Goal: Information Seeking & Learning: Learn about a topic

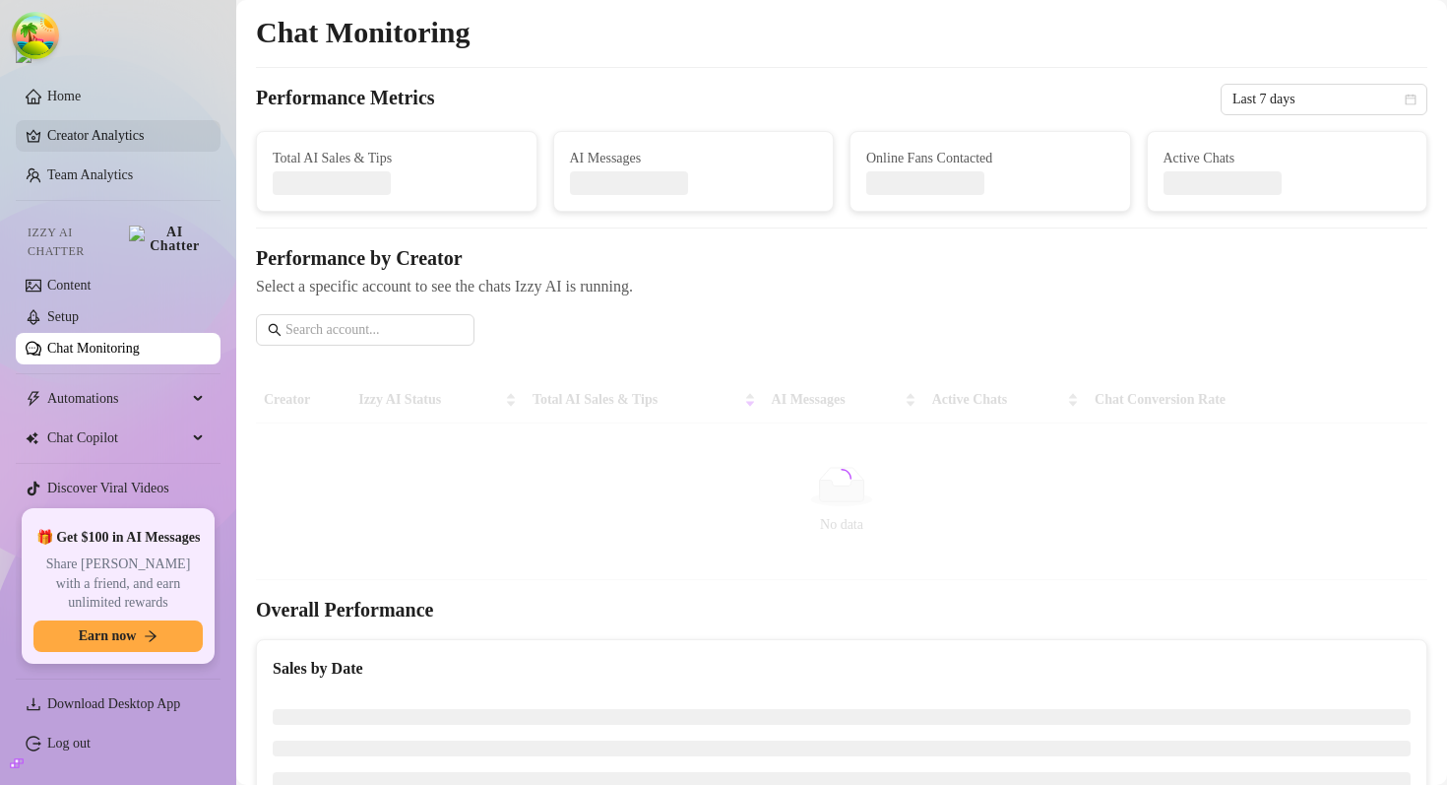
click at [149, 124] on link "Creator Analytics" at bounding box center [125, 135] width 157 height 31
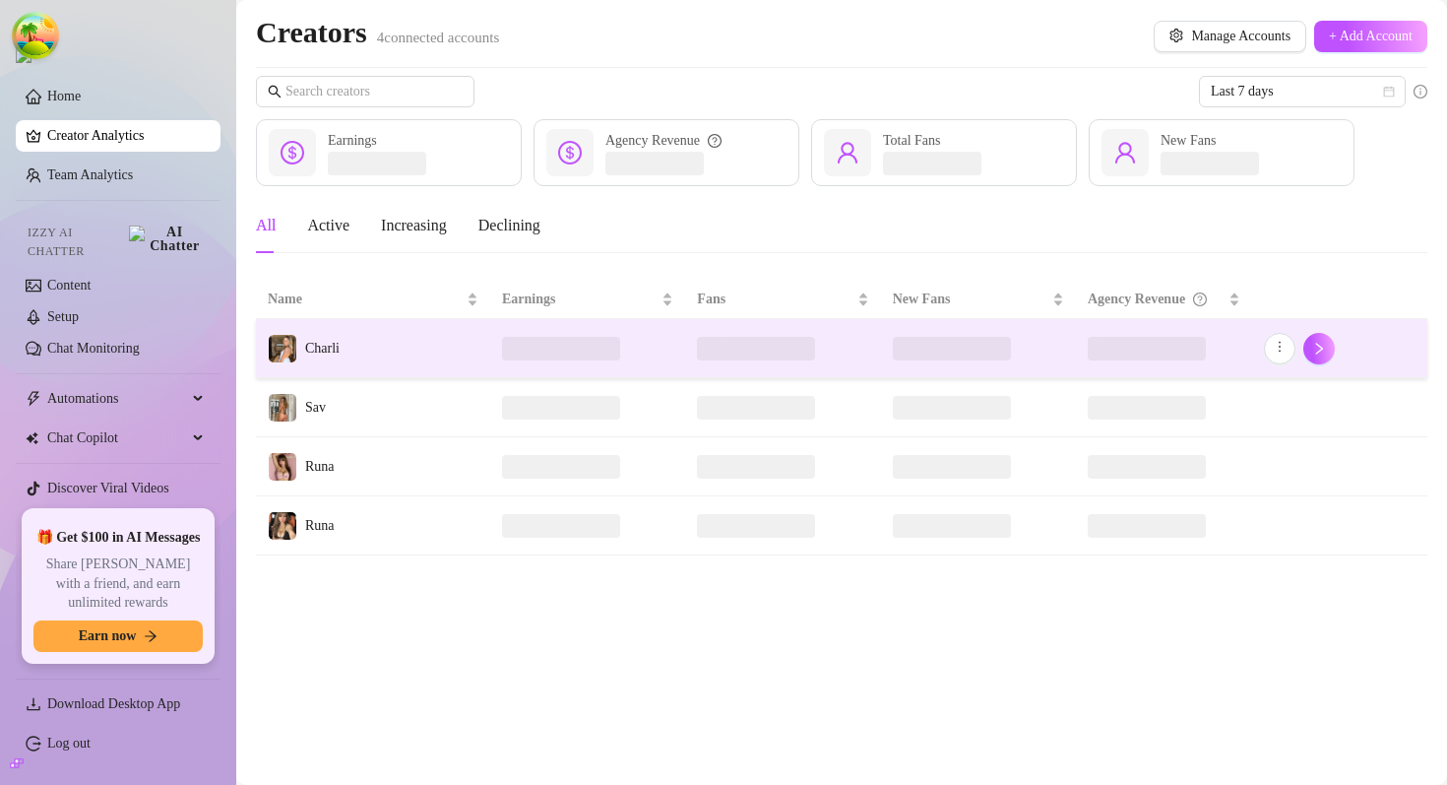
click at [362, 350] on td "Charli" at bounding box center [373, 348] width 234 height 59
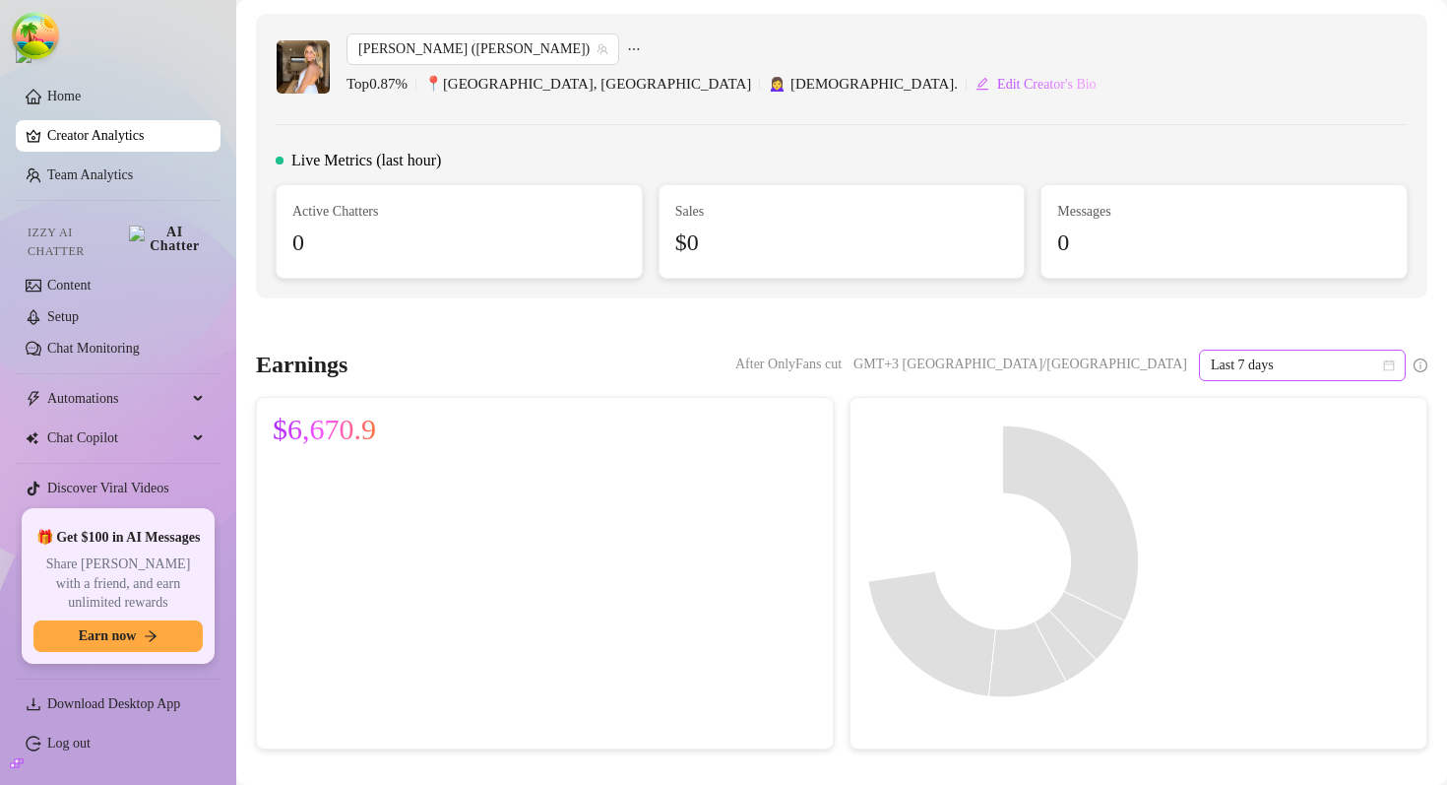
click at [1270, 373] on span "Last 7 days" at bounding box center [1302, 365] width 183 height 30
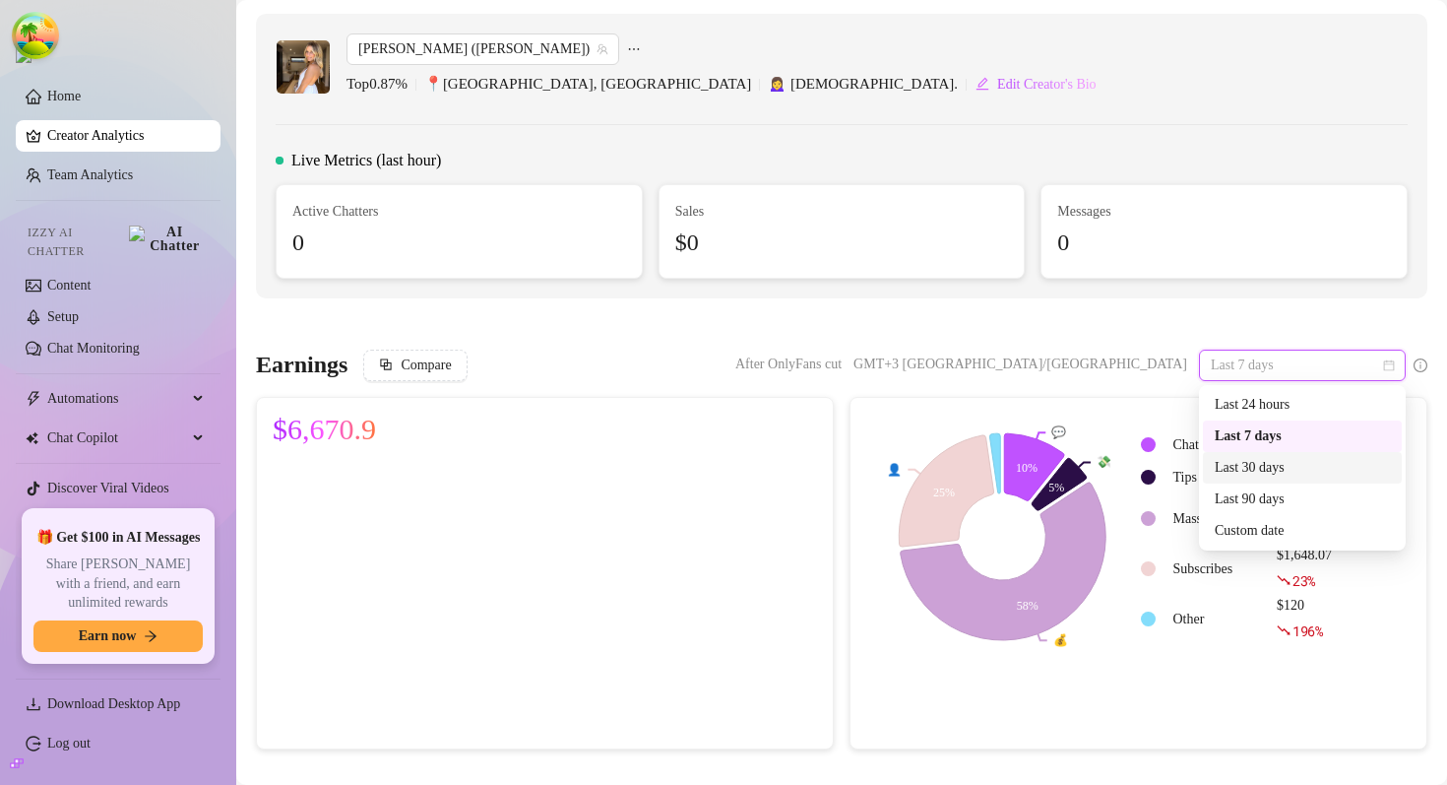
click at [1274, 476] on div "Last 30 days" at bounding box center [1302, 468] width 175 height 22
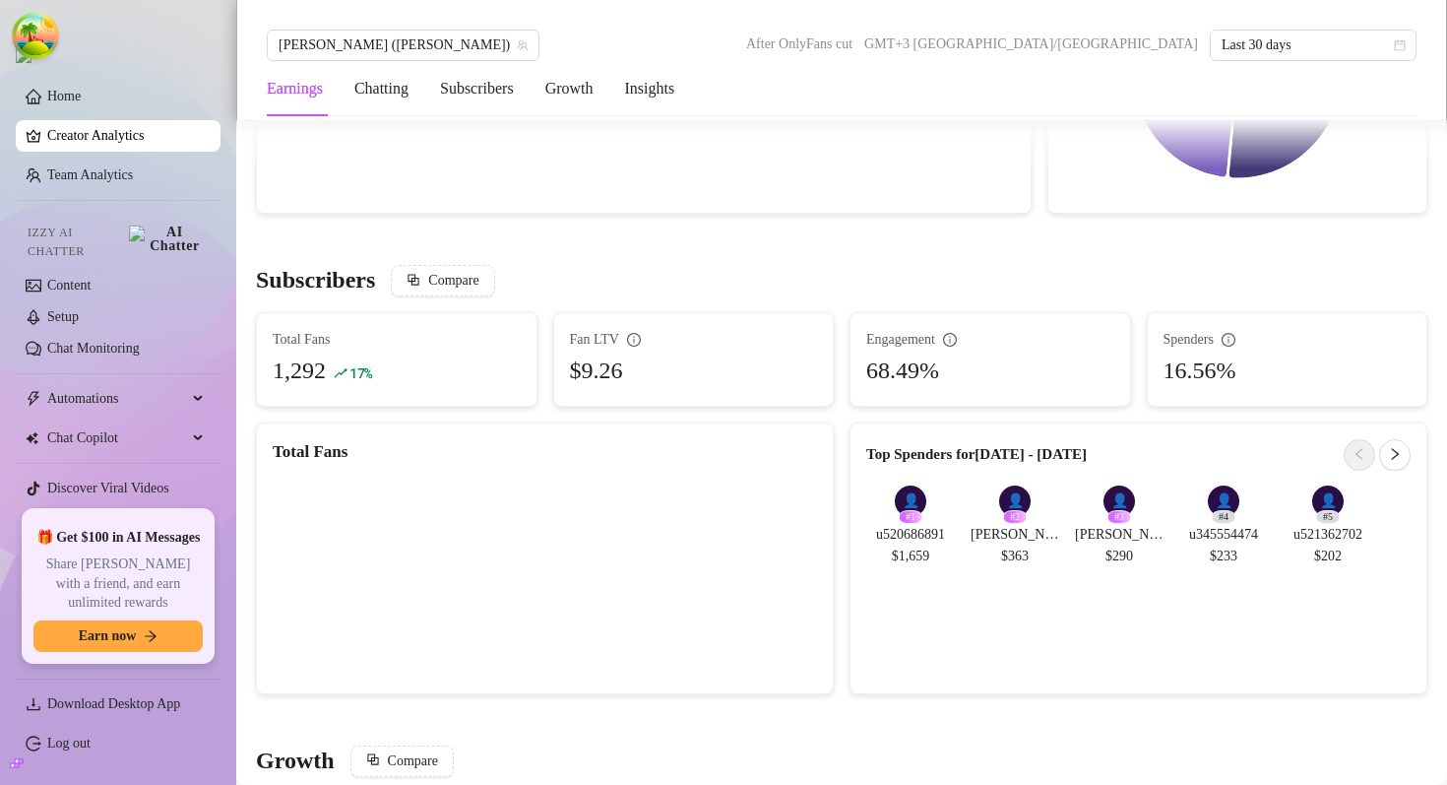
scroll to position [961, 0]
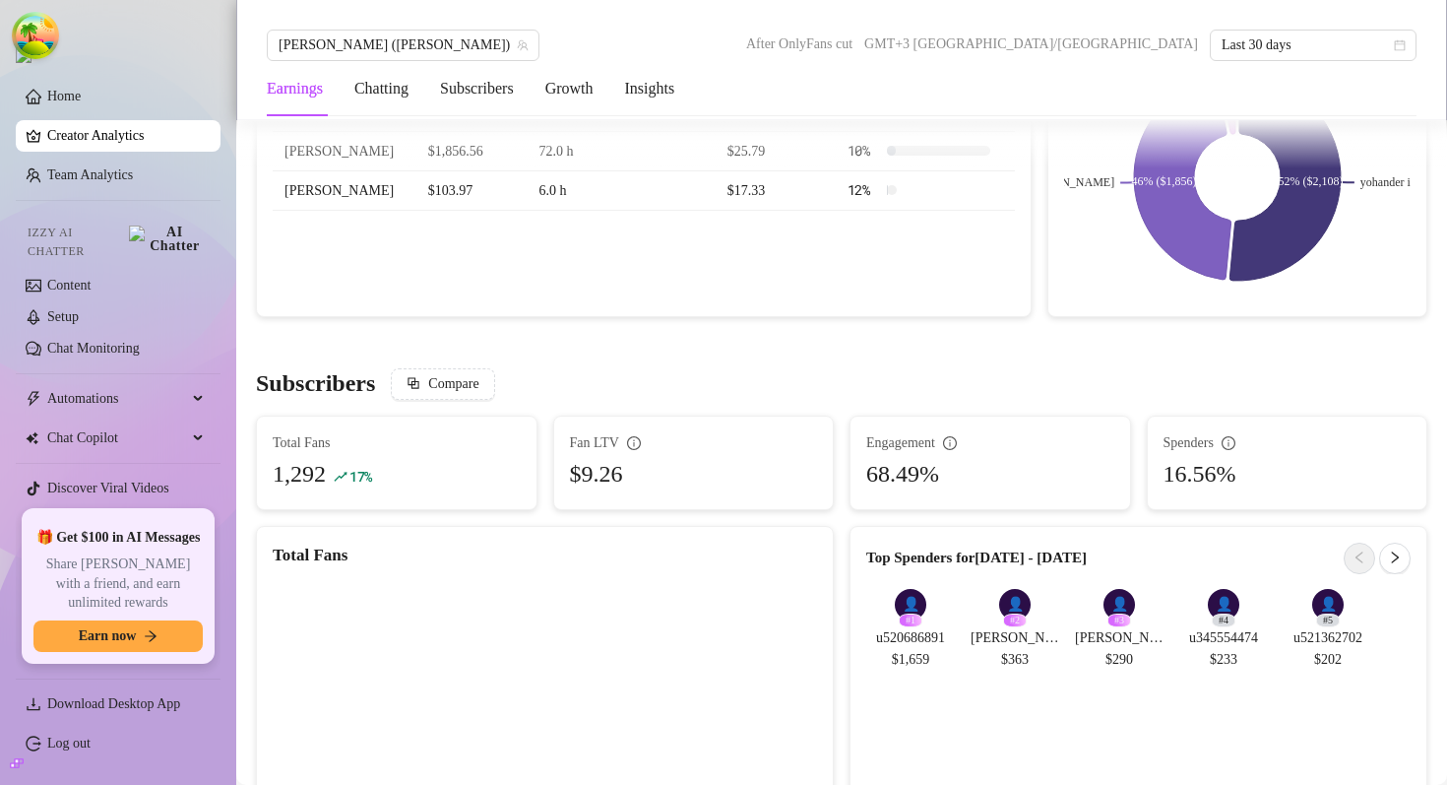
click at [897, 451] on div "Engagement" at bounding box center [990, 443] width 248 height 22
copy div "Engagement"
click at [897, 451] on div "Engagement" at bounding box center [990, 443] width 248 height 22
click at [1264, 69] on div "Earnings Chatting Subscribers Growth Insights" at bounding box center [842, 88] width 1150 height 55
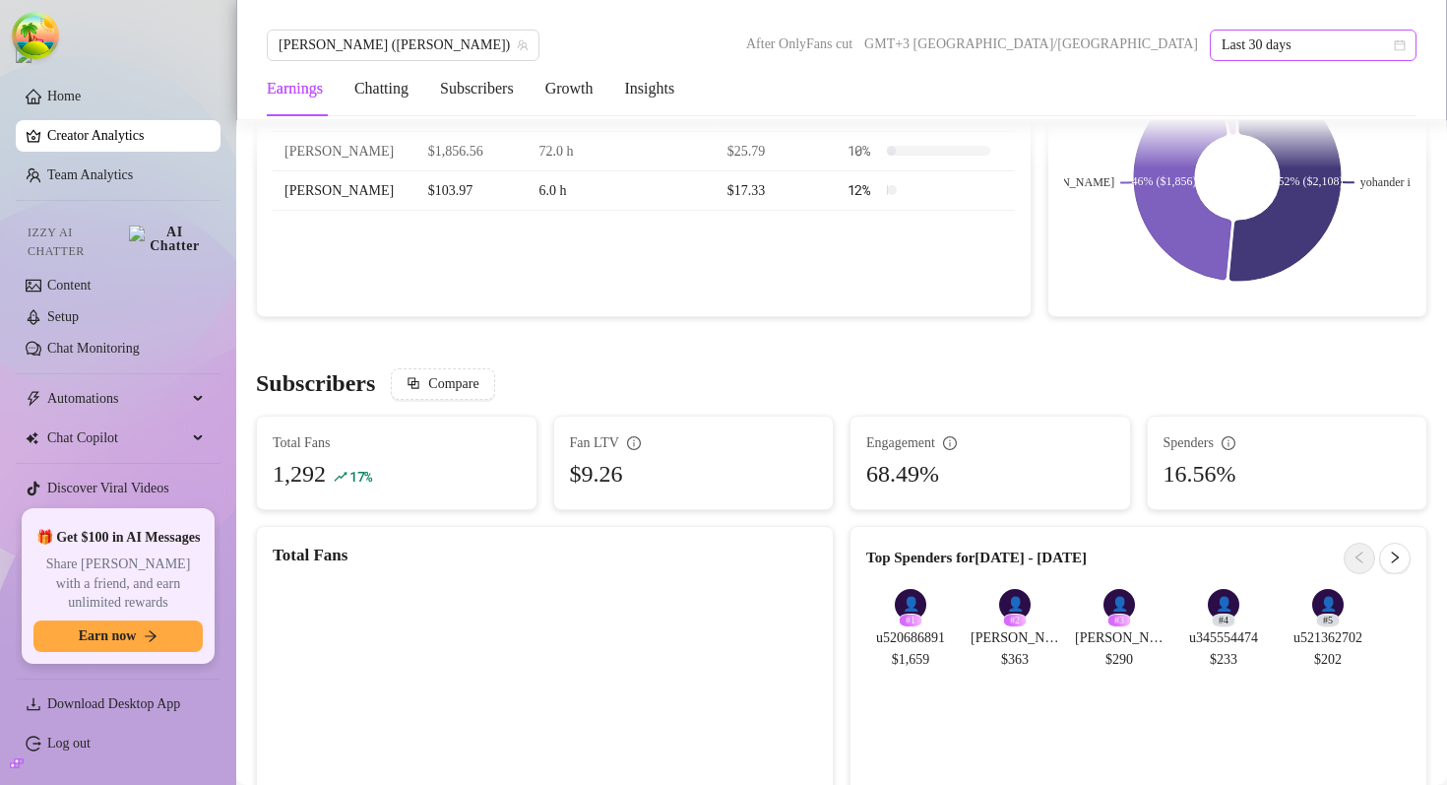
click at [1269, 42] on span "Last 30 days" at bounding box center [1313, 46] width 183 height 30
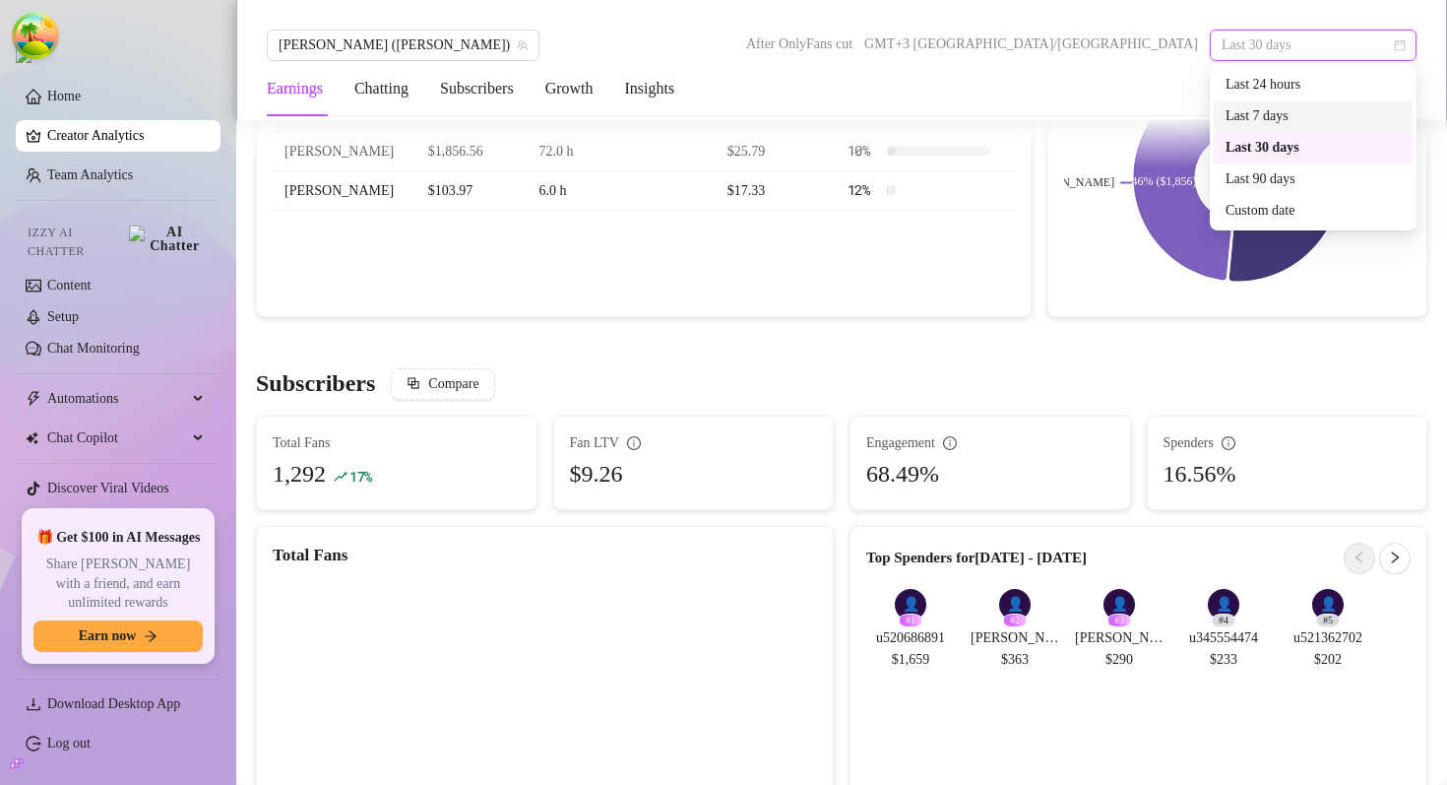
click at [1261, 112] on div "Last 7 days" at bounding box center [1313, 116] width 175 height 22
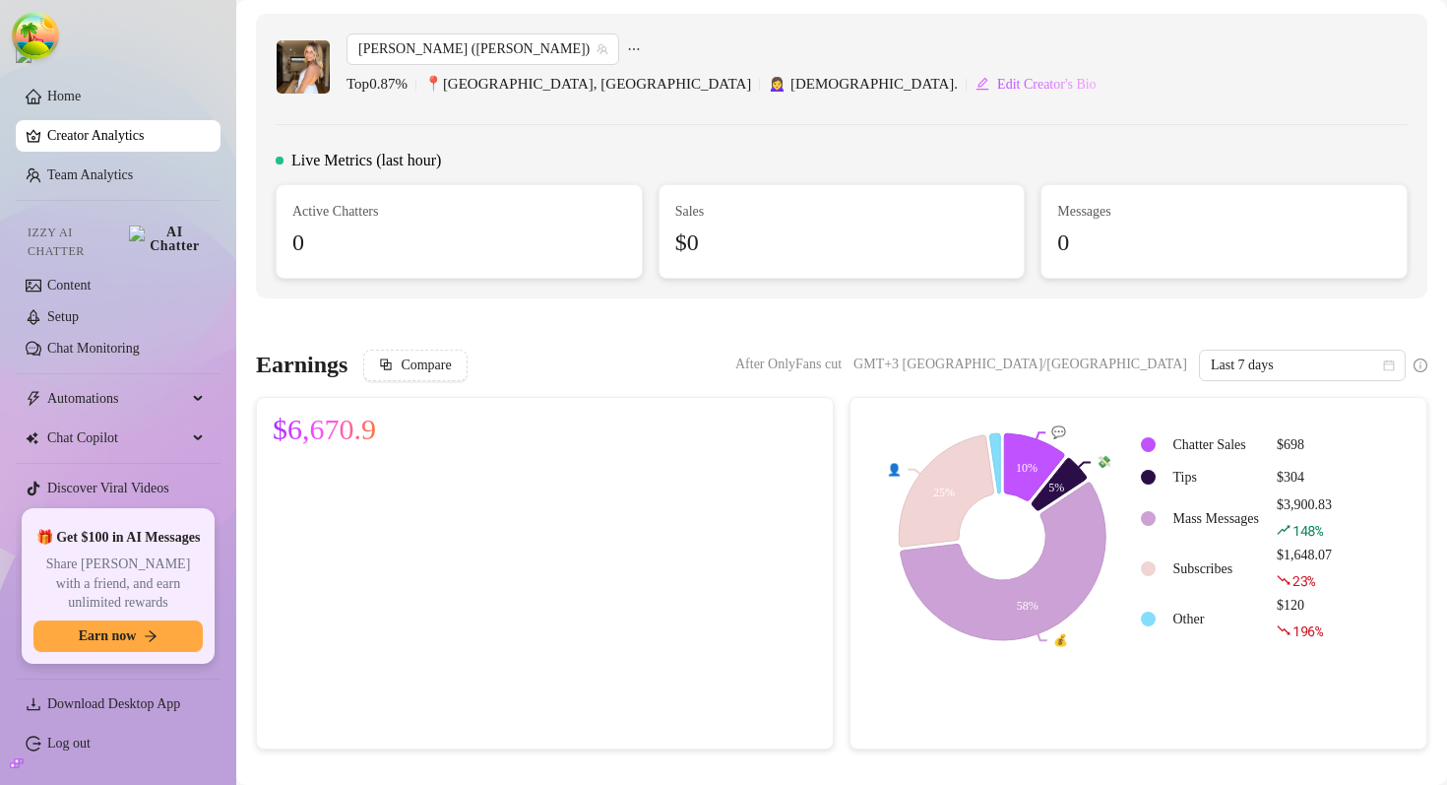
click at [827, 357] on div "Compare After OnlyFans cut GMT+3 Europe/Kiev Last 7 days" at bounding box center [895, 364] width 1064 height 31
click at [846, 363] on div "Compare After OnlyFans cut GMT+3 Europe/Kiev Last 7 days" at bounding box center [895, 364] width 1064 height 31
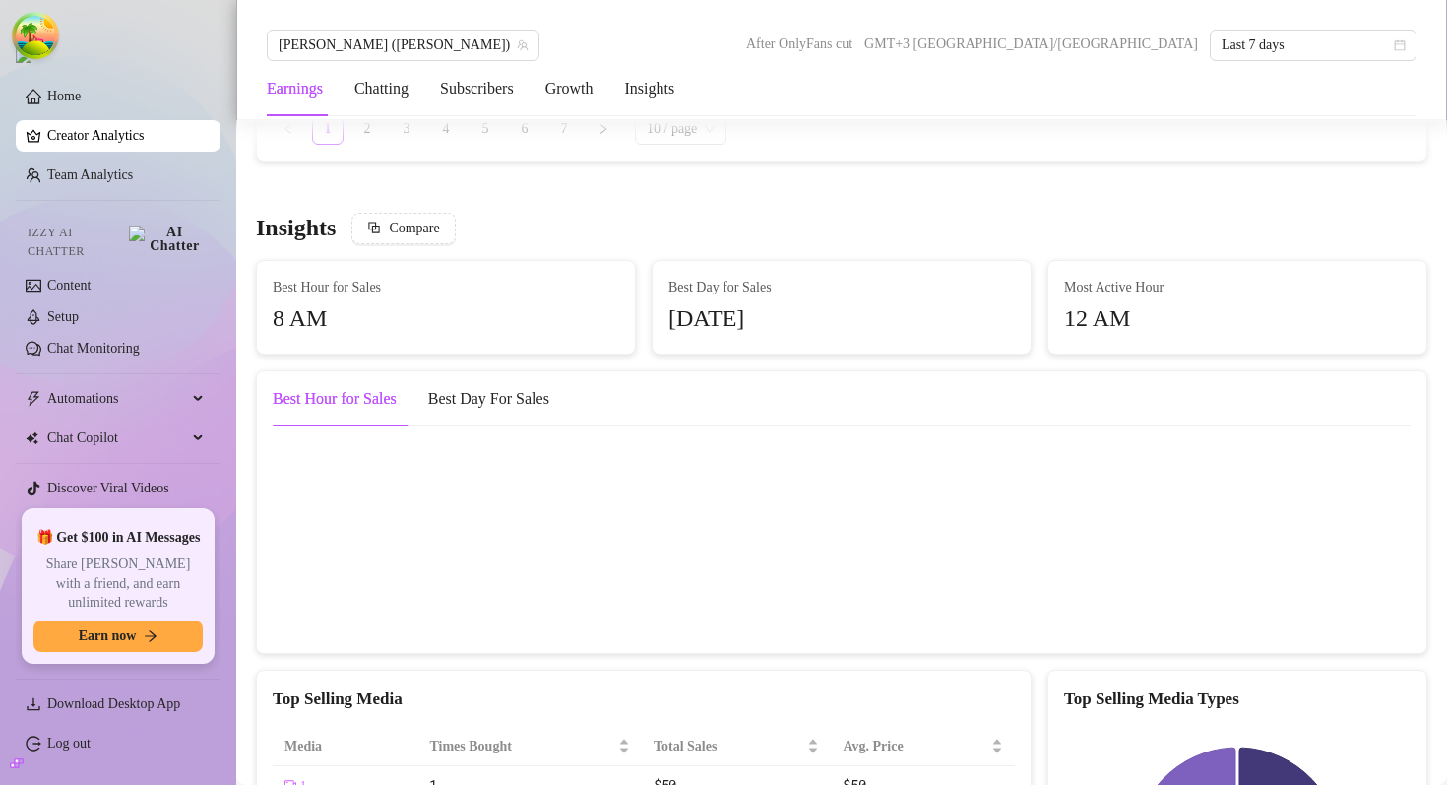
scroll to position [3393, 0]
